Goal: Information Seeking & Learning: Find specific page/section

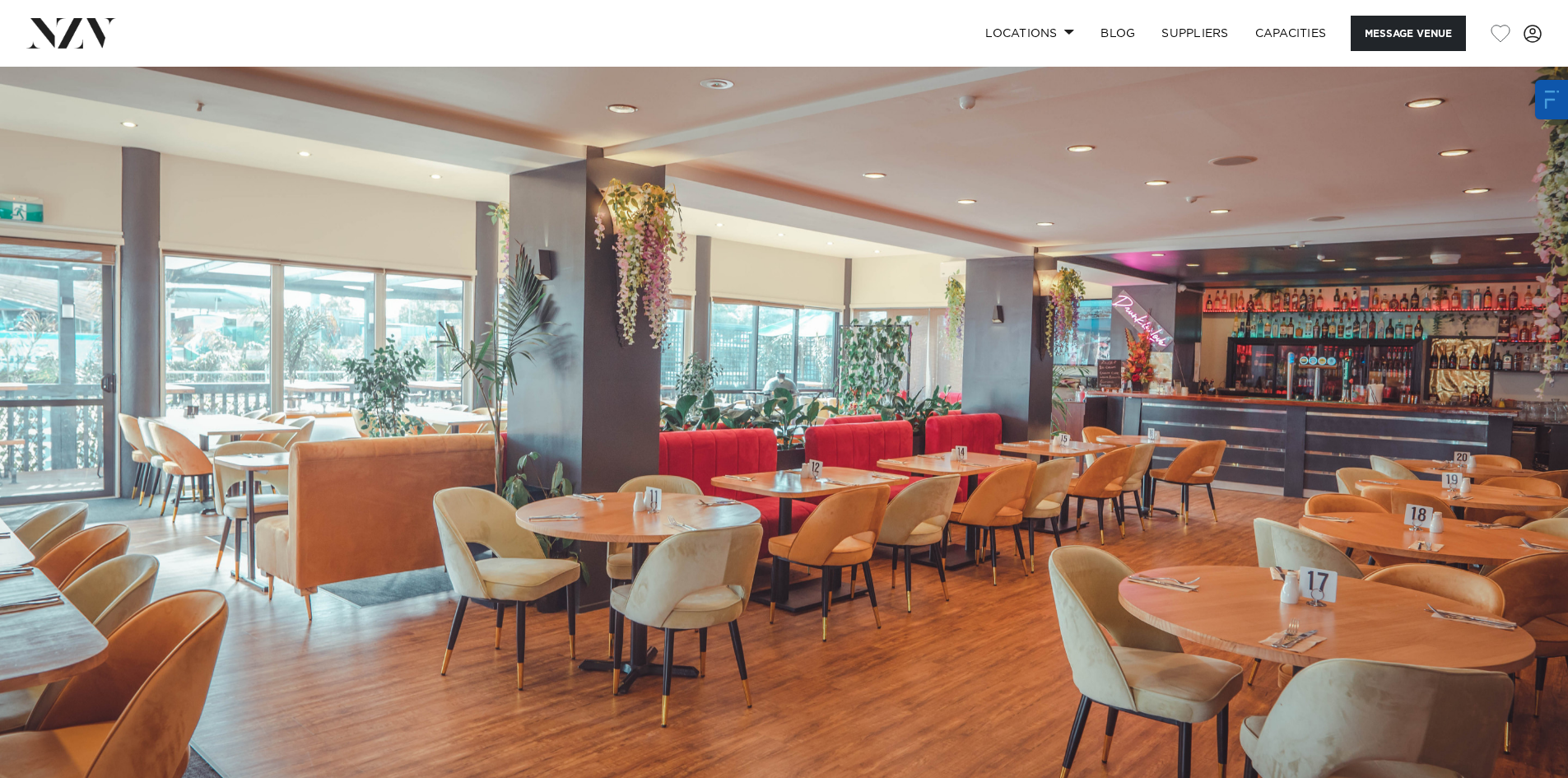
click at [87, 46] on img at bounding box center [71, 33] width 90 height 29
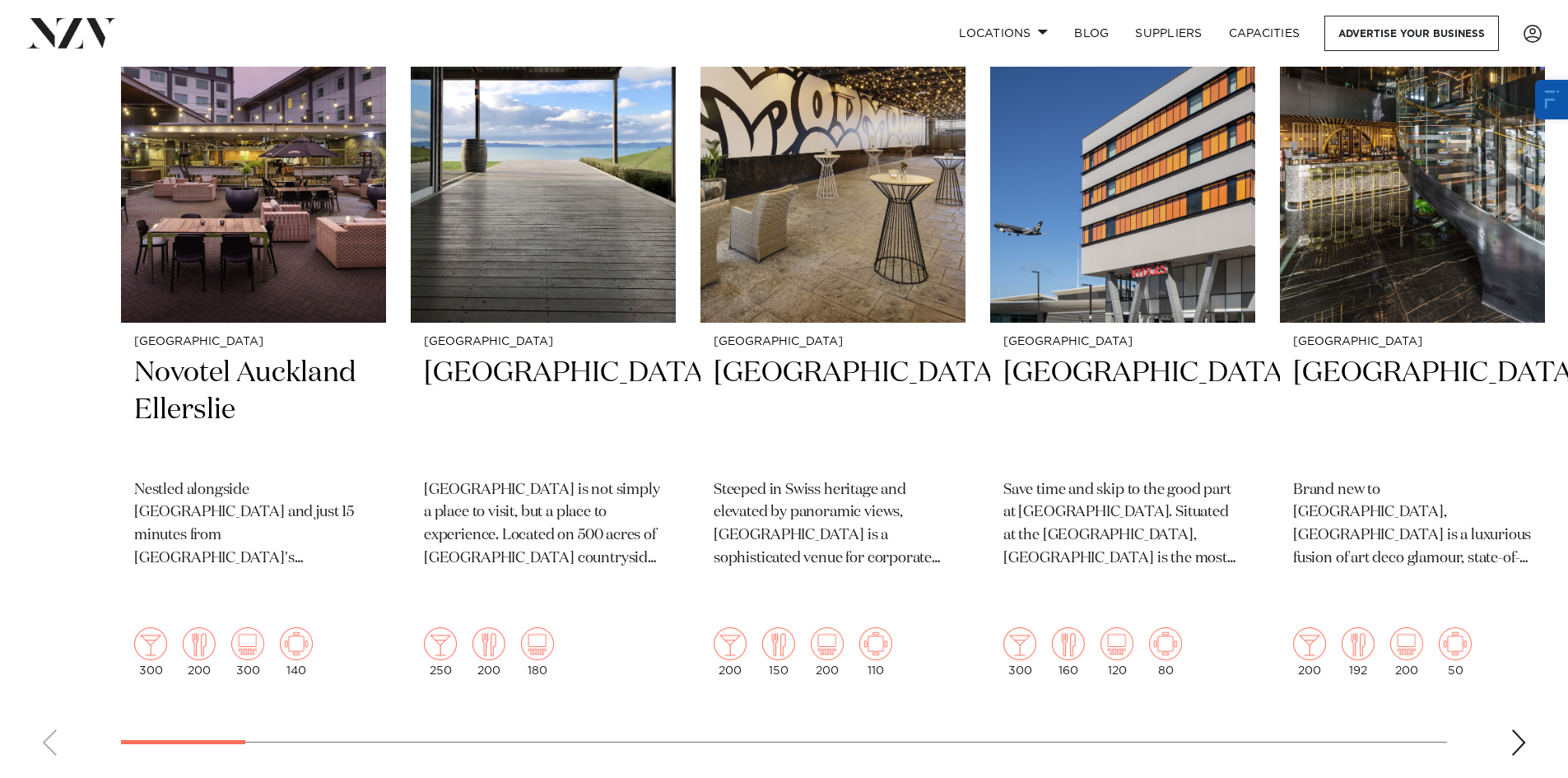
scroll to position [659, 0]
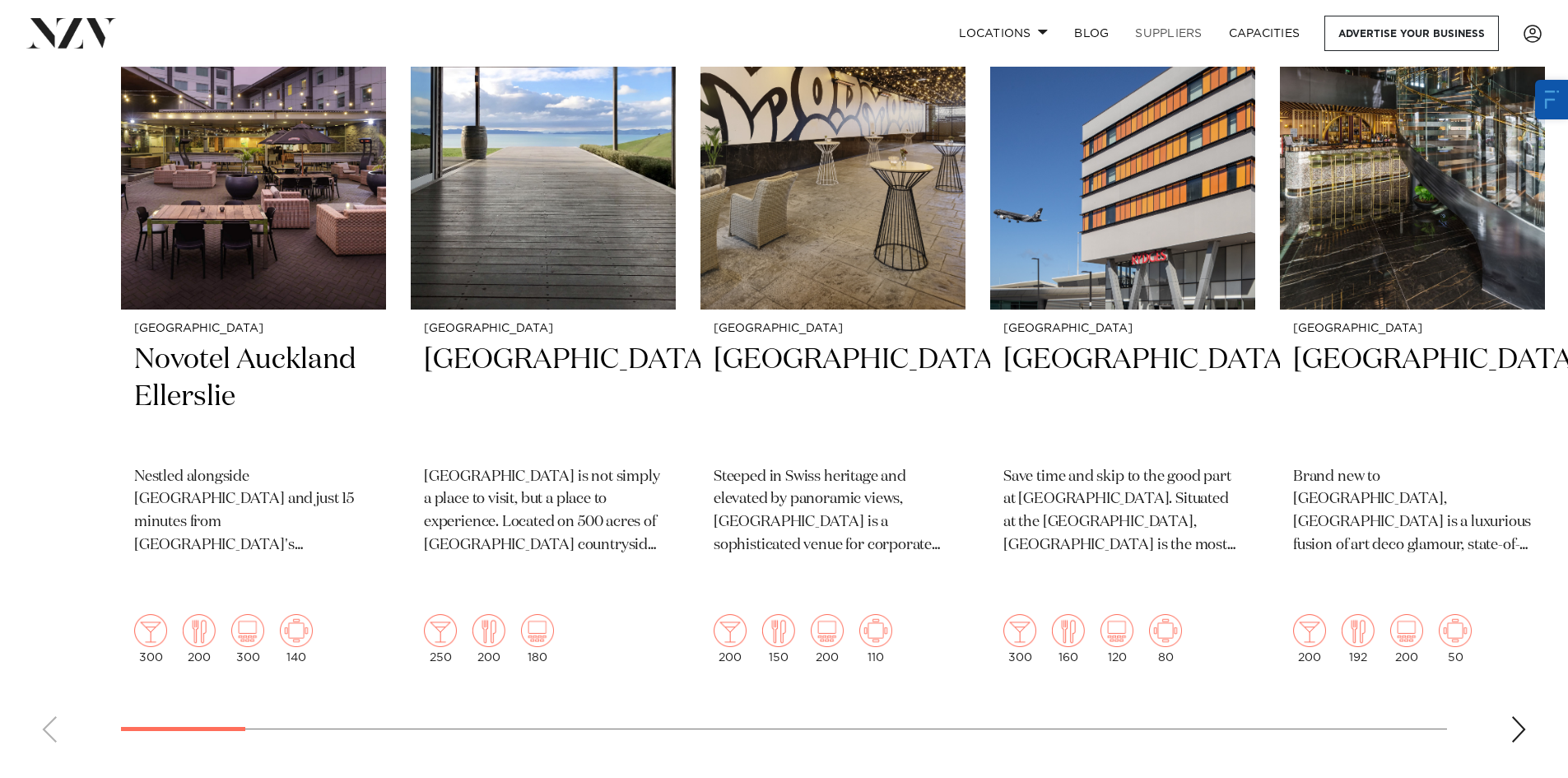
click at [1169, 26] on link "SUPPLIERS" at bounding box center [1168, 33] width 93 height 35
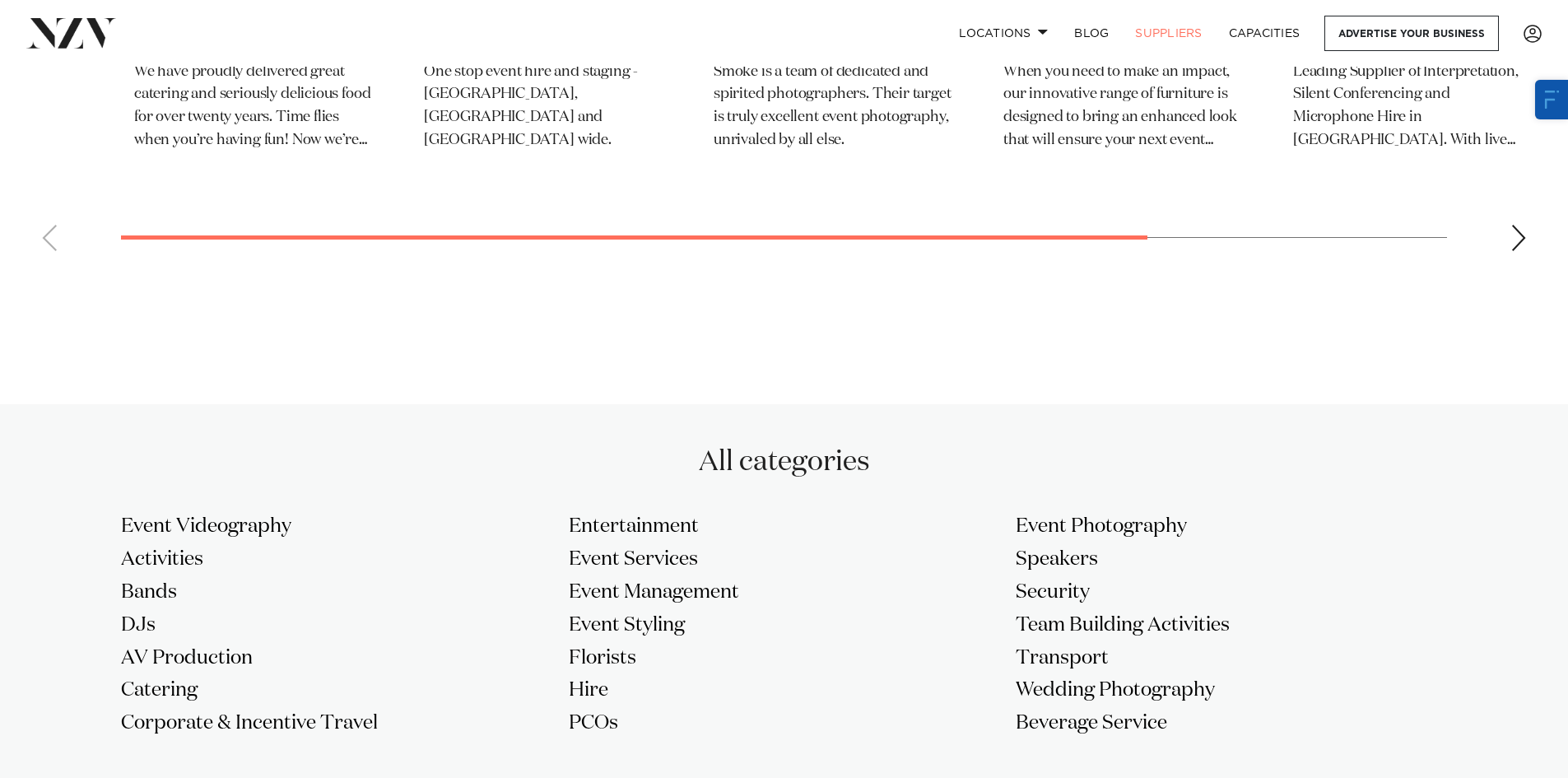
scroll to position [906, 0]
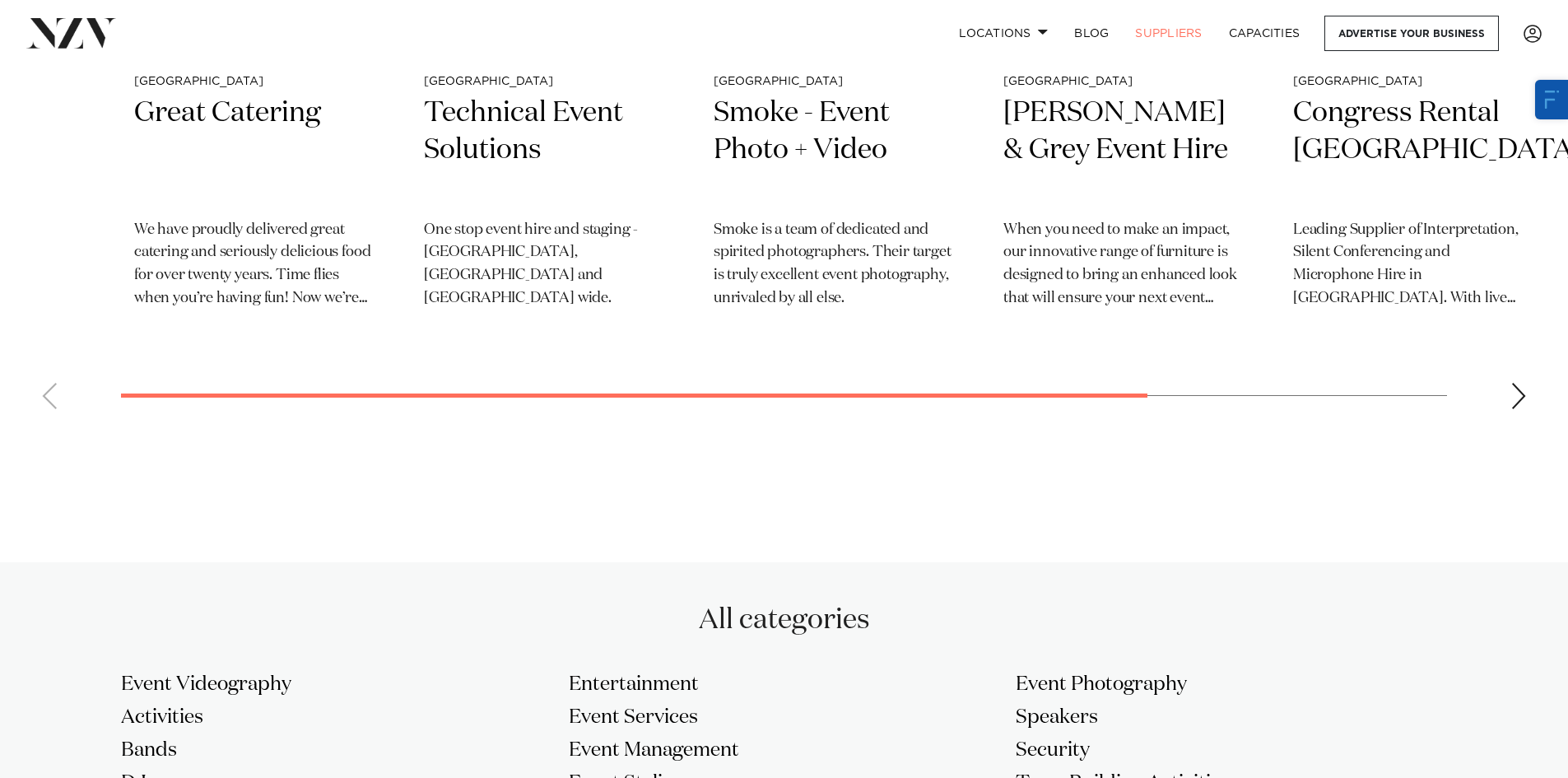
click at [1521, 397] on div "Next slide" at bounding box center [1518, 396] width 16 height 27
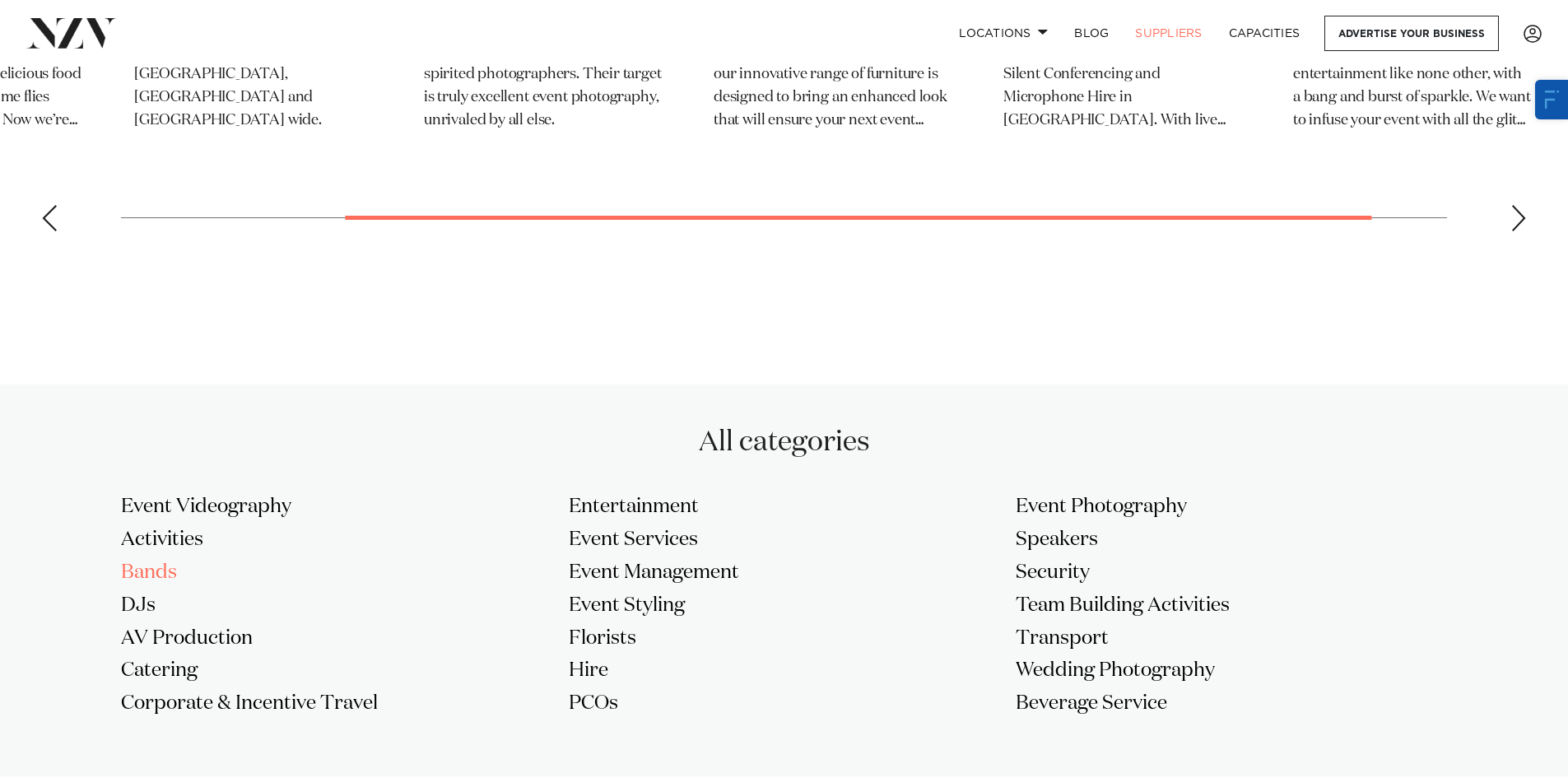
scroll to position [1071, 0]
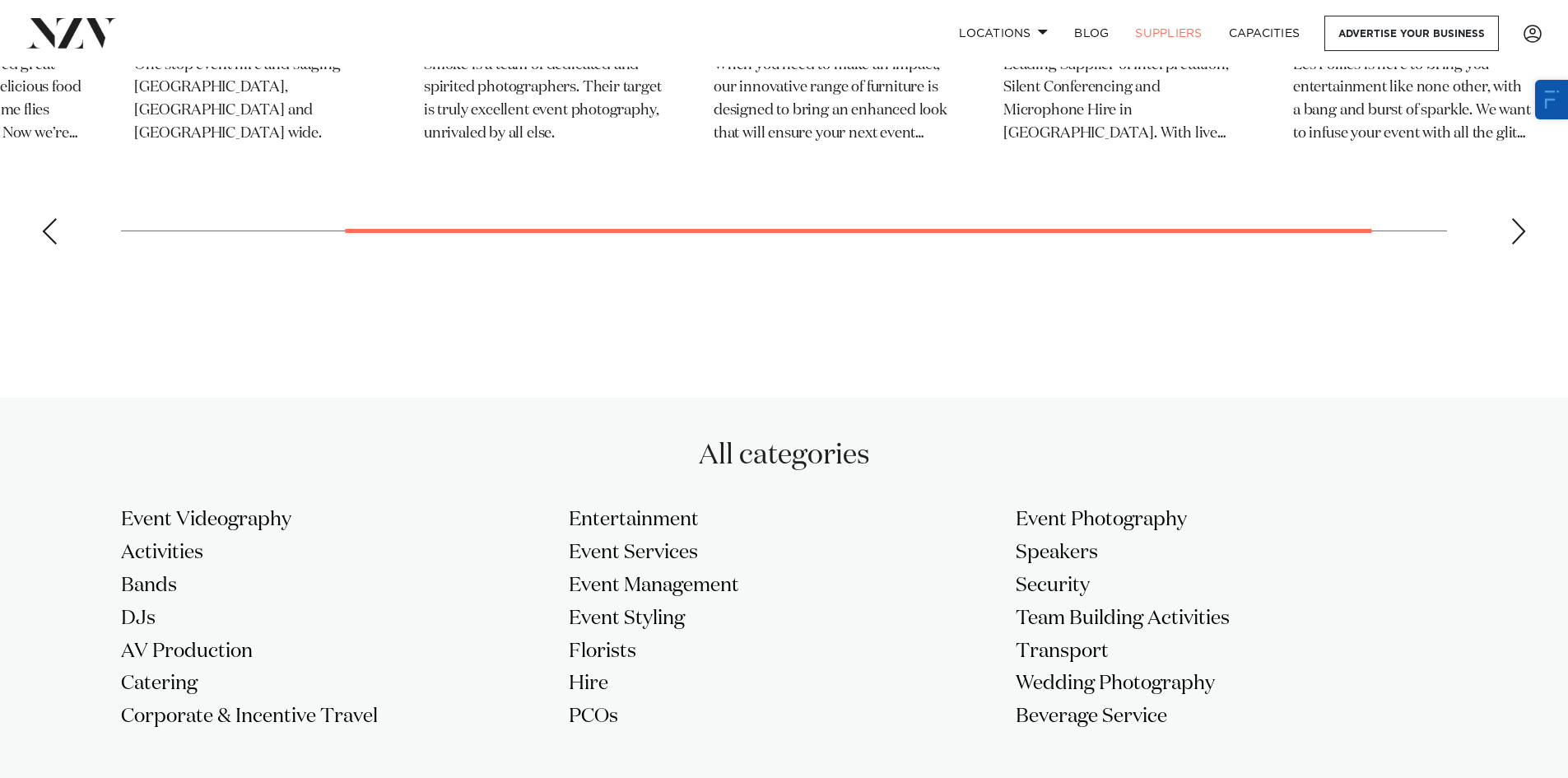
click at [44, 234] on div "Previous slide" at bounding box center [49, 231] width 16 height 27
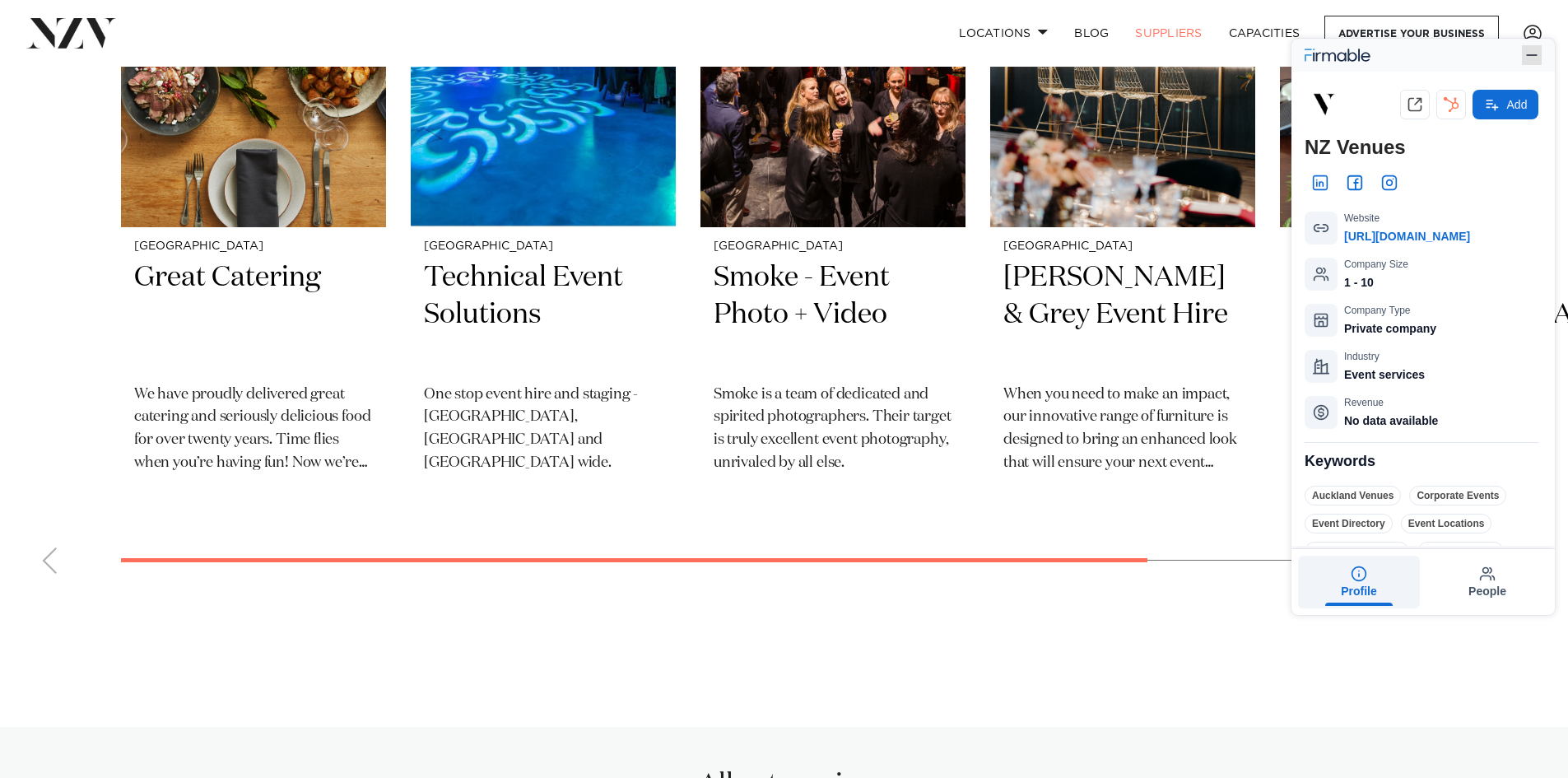
click at [1525, 56] on icon "button" at bounding box center [1532, 54] width 16 height 16
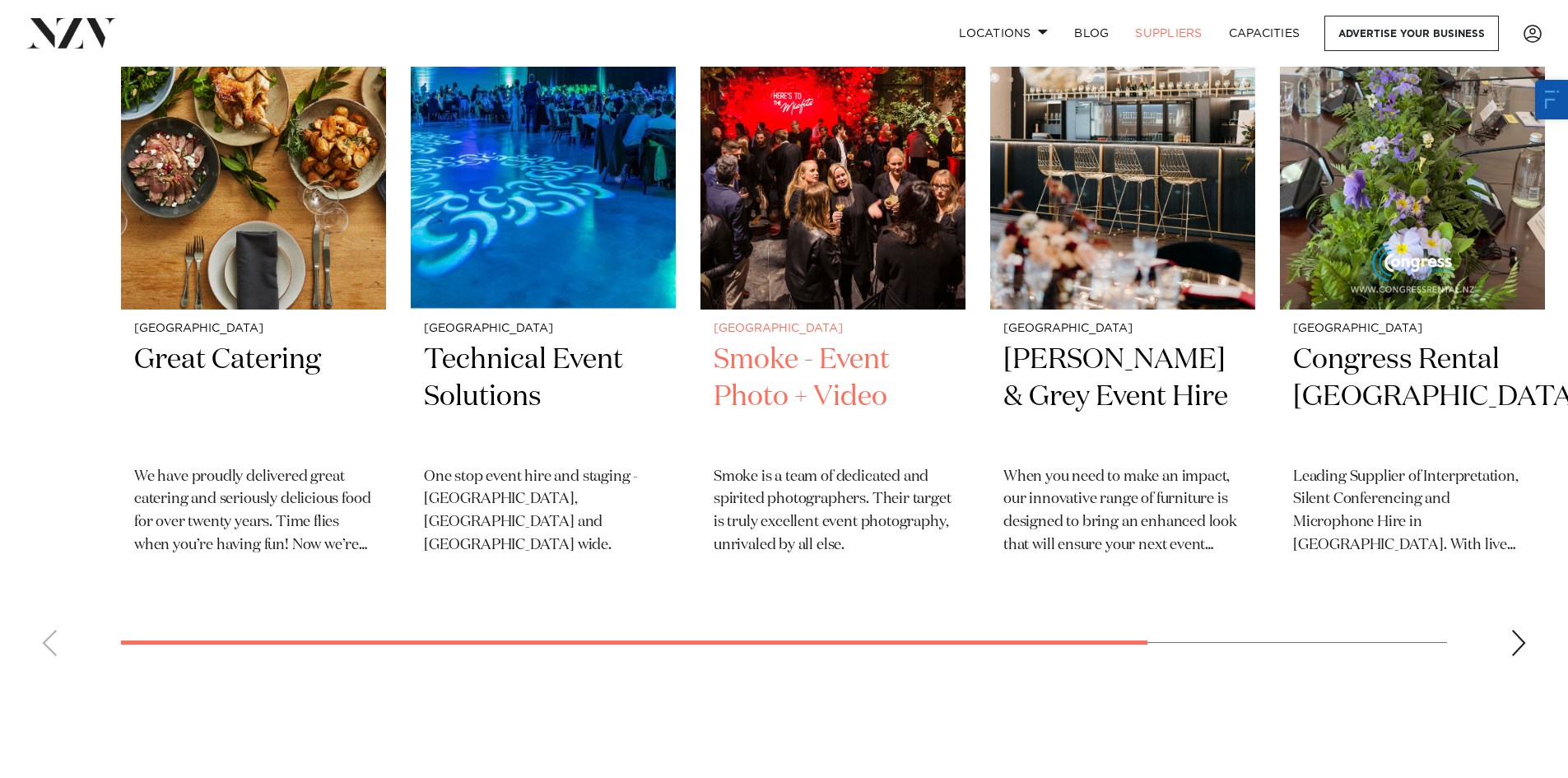
scroll to position [576, 0]
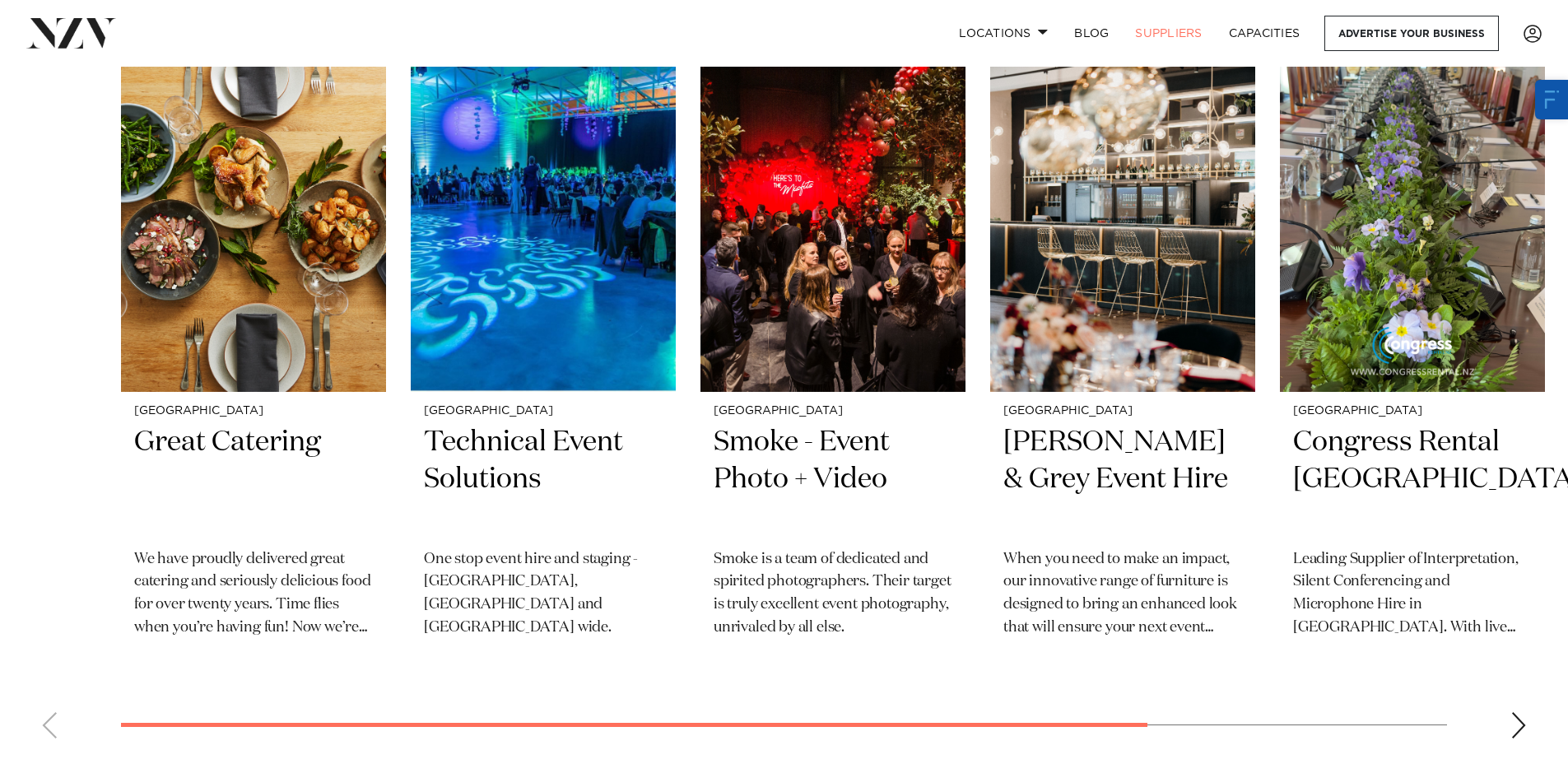
click at [1170, 37] on link "SUPPLIERS" at bounding box center [1168, 33] width 93 height 35
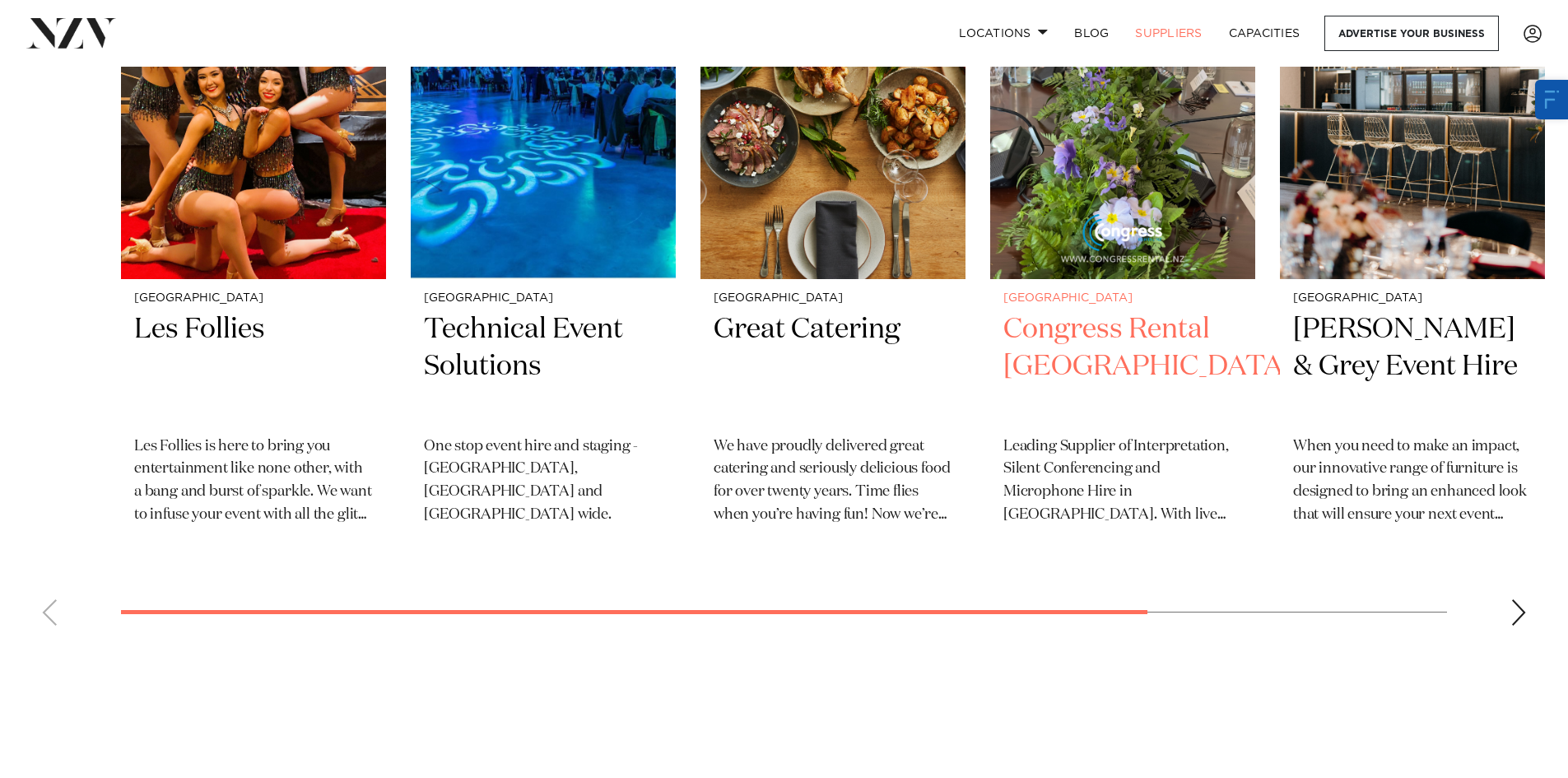
scroll to position [741, 0]
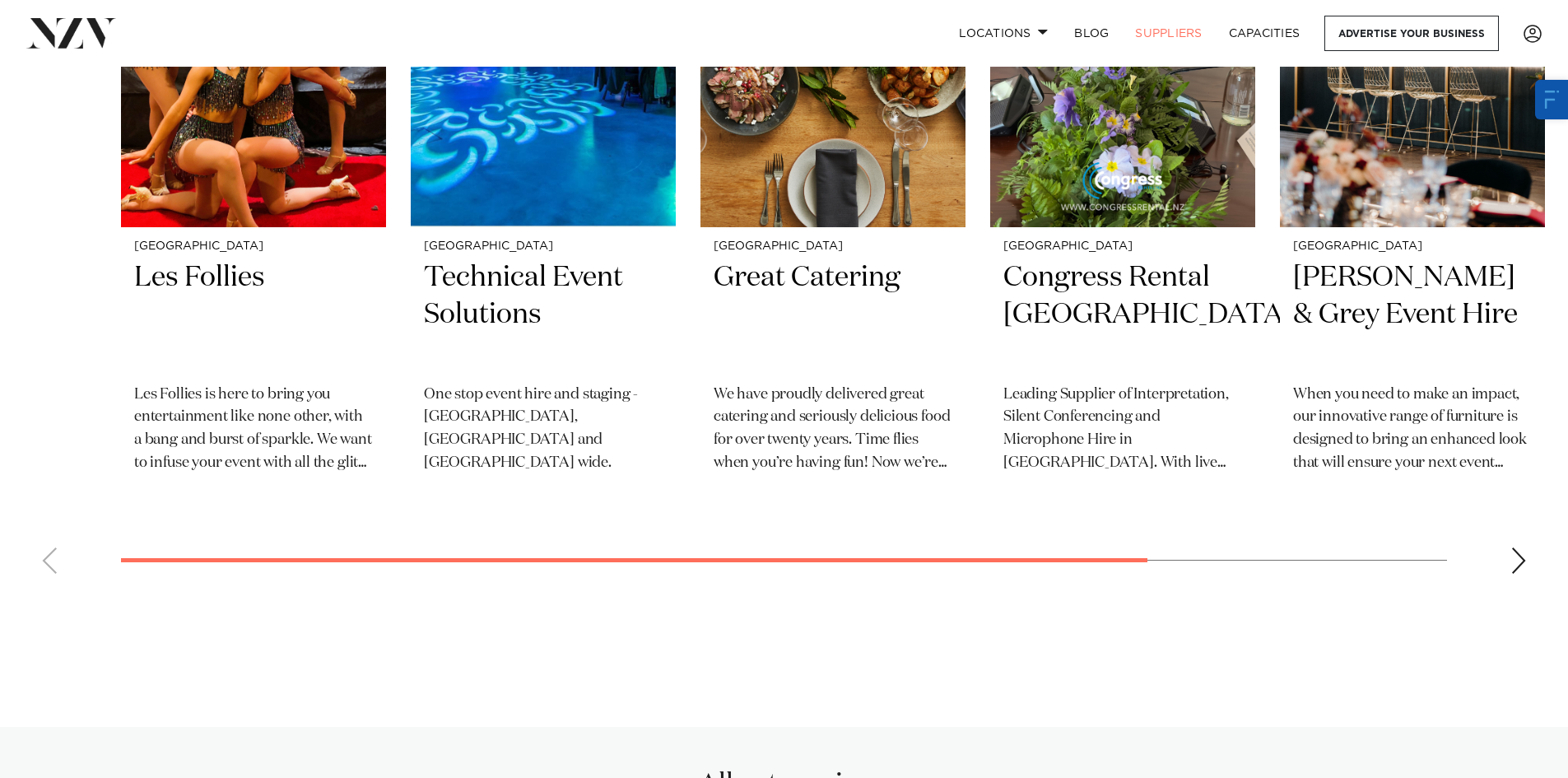
click at [939, 554] on swiper-container "Auckland Les Follies Les Follies is here to bring you entertainment like none o…" at bounding box center [784, 229] width 1568 height 716
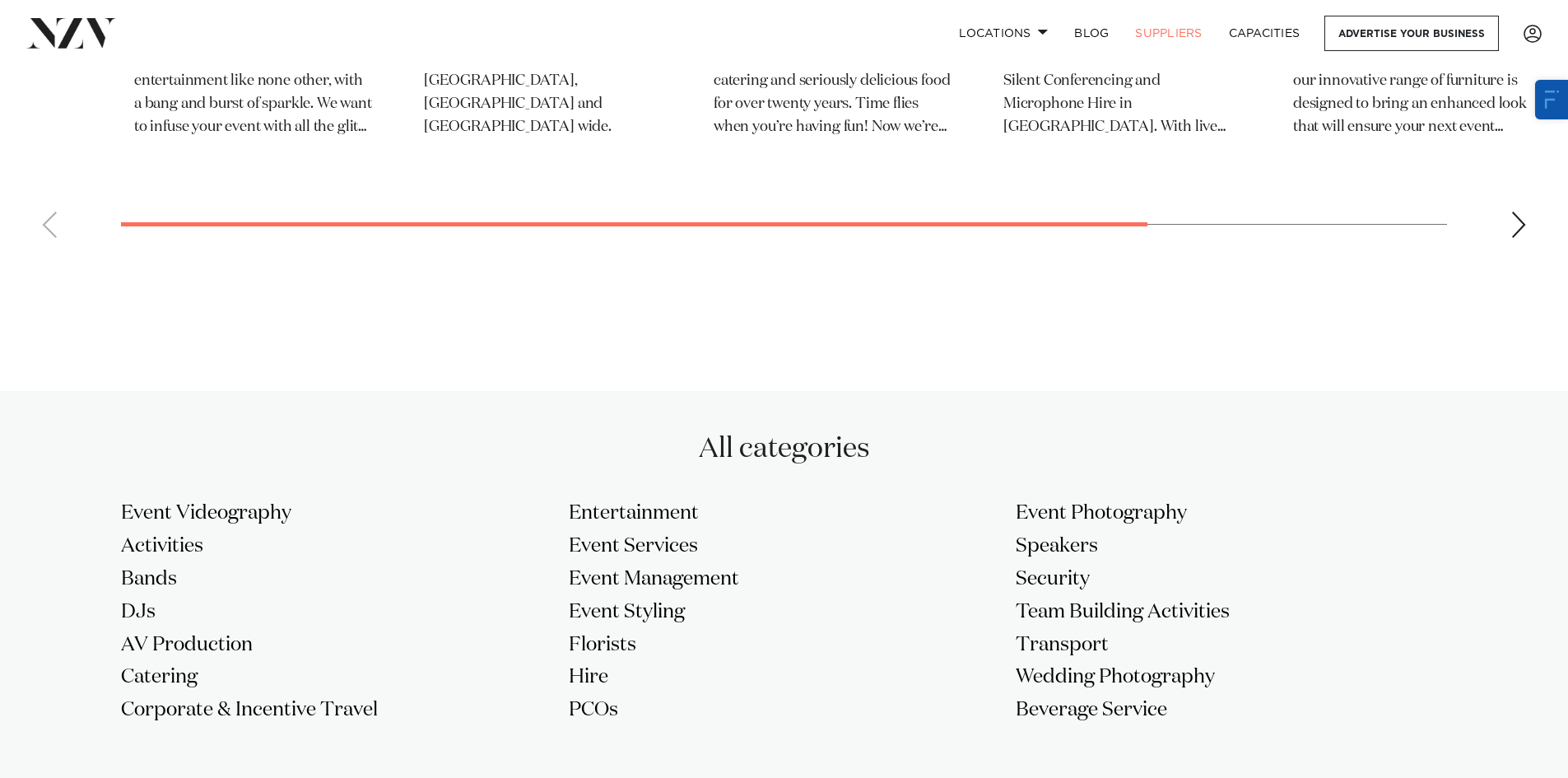
scroll to position [1153, 0]
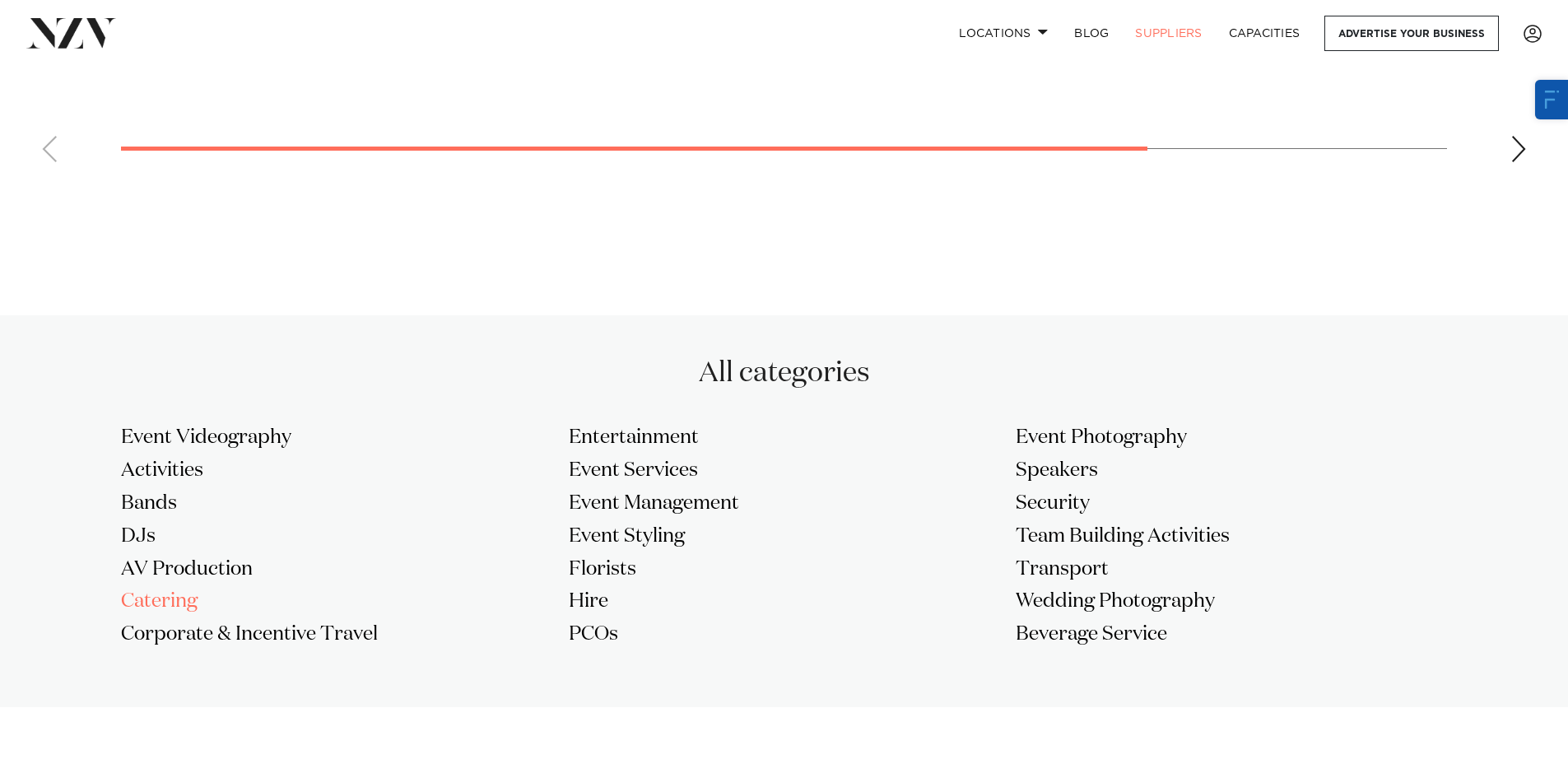
click at [184, 606] on h3 "Catering" at bounding box center [337, 602] width 431 height 27
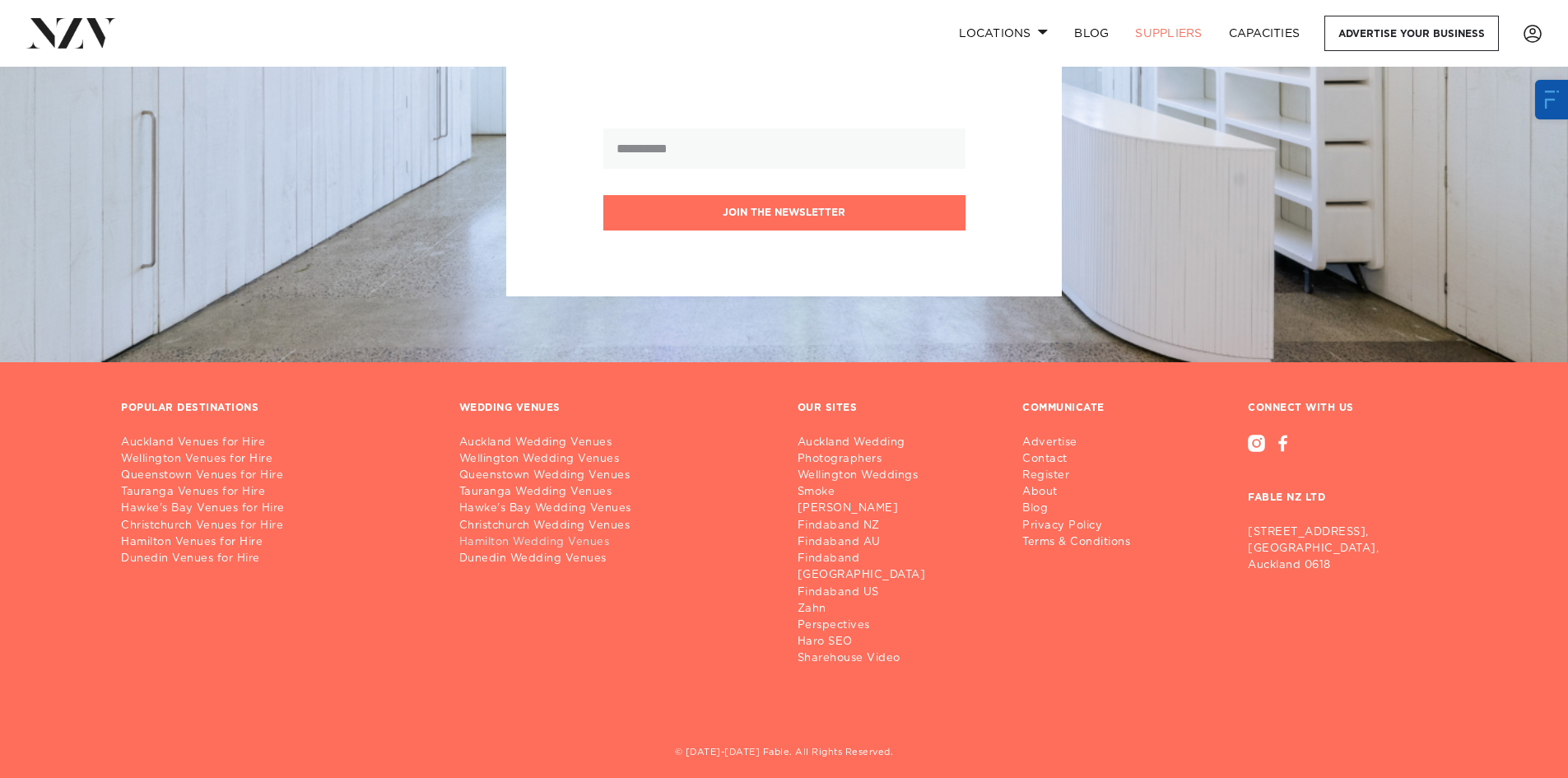
scroll to position [2069, 0]
